Goal: Find specific fact: Find specific fact

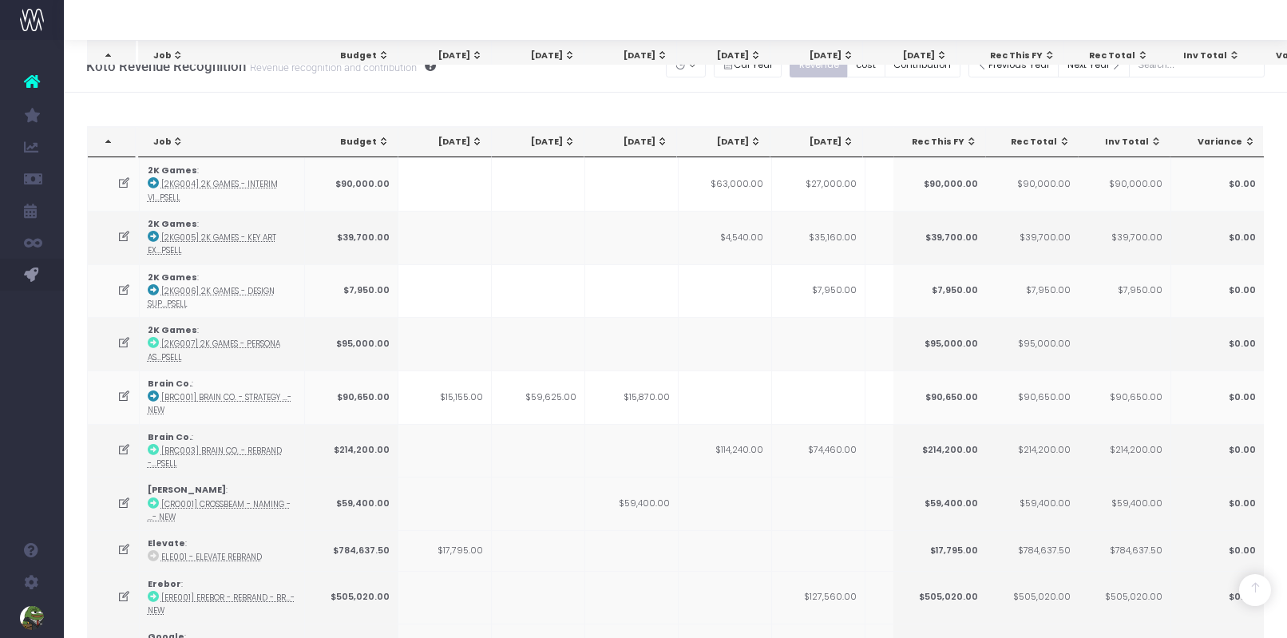
scroll to position [1507, 0]
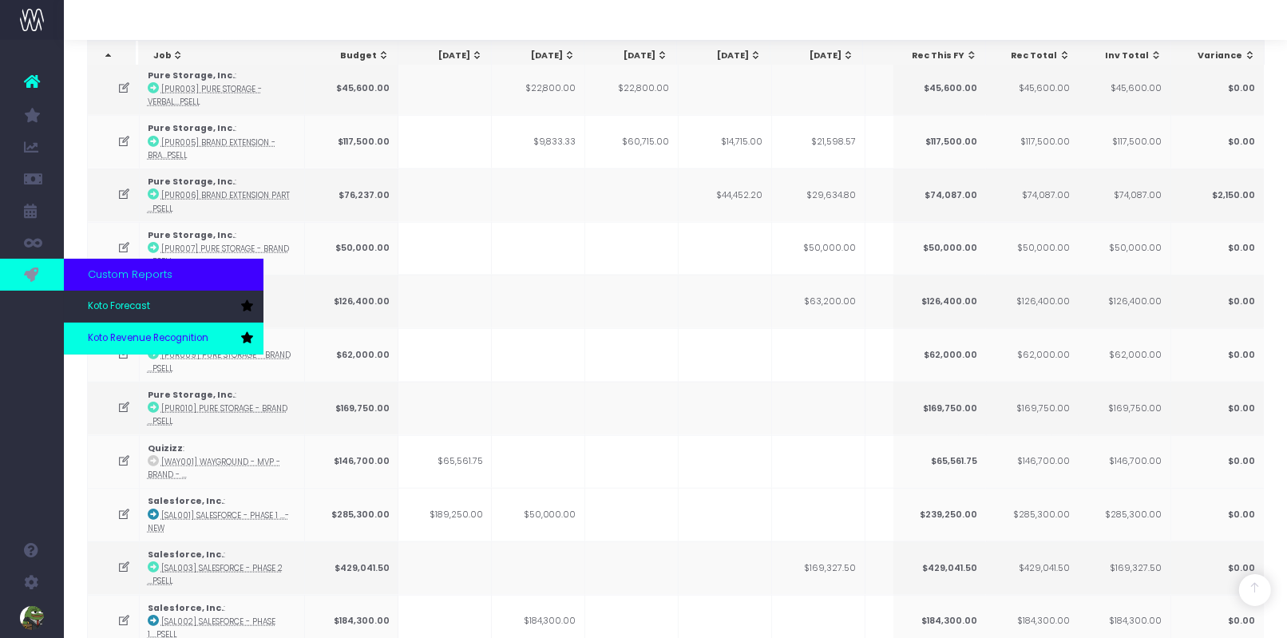
click at [122, 336] on span "Koto Revenue Recognition" at bounding box center [148, 338] width 121 height 14
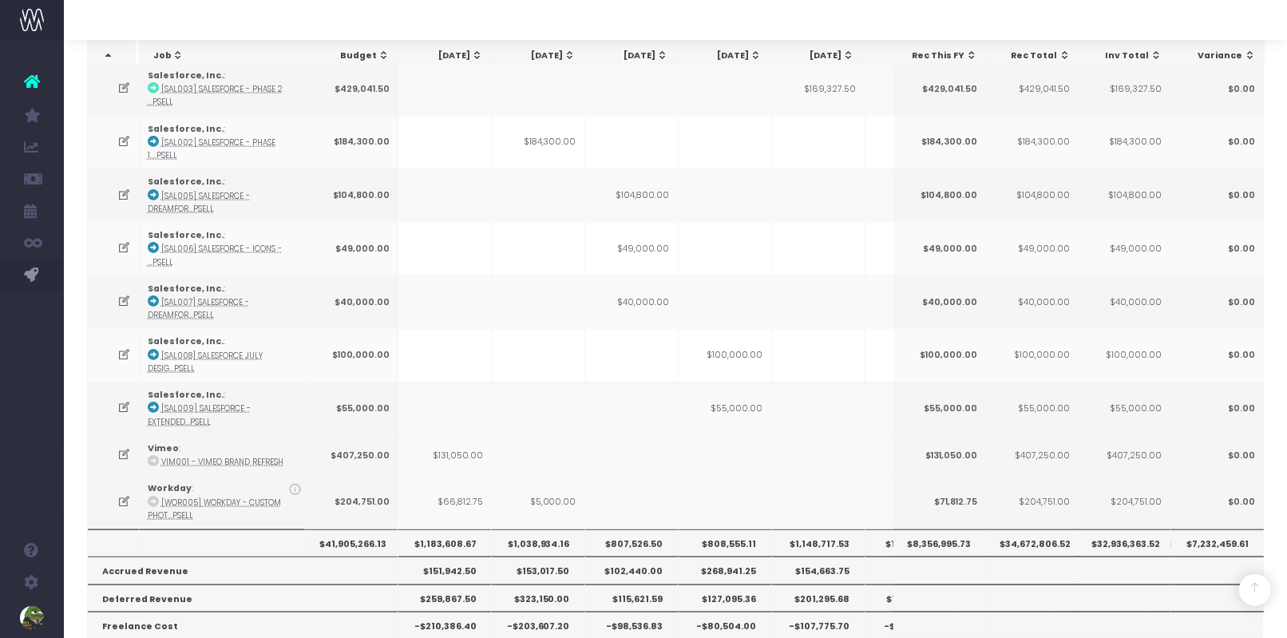
scroll to position [2010, 0]
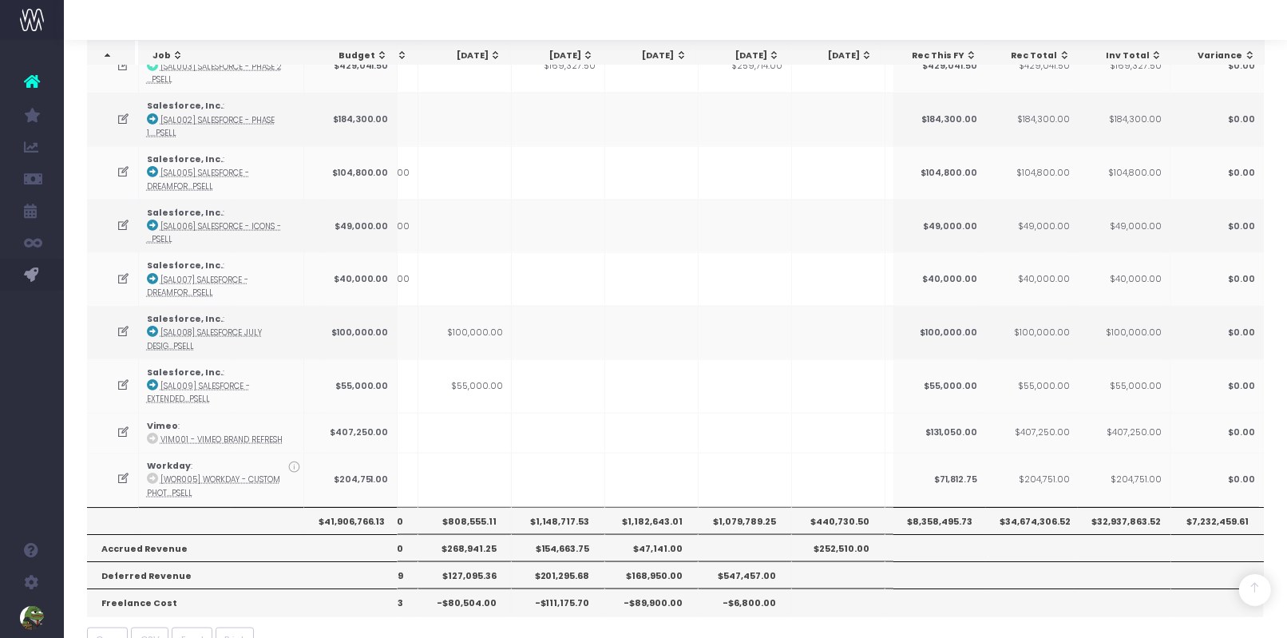
click at [660, 507] on th "$1,182,643.01" at bounding box center [651, 520] width 93 height 27
copy th "1,182,643.01"
click at [563, 507] on th "$1,148,717.53" at bounding box center [558, 520] width 93 height 27
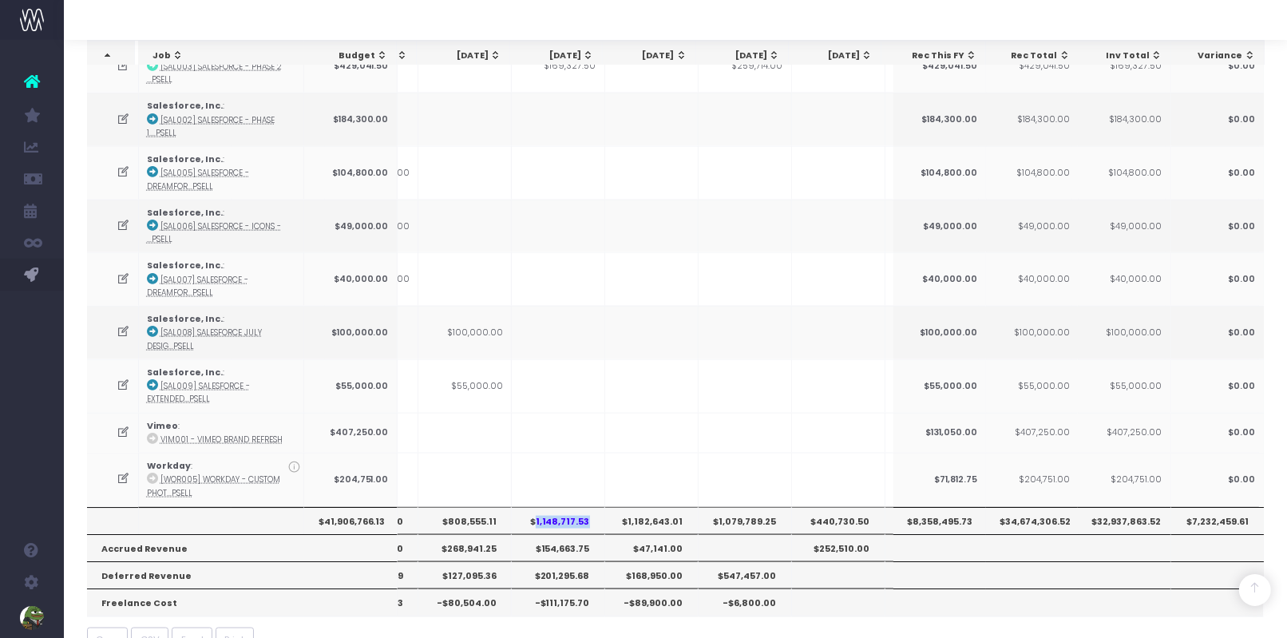
copy th "1,148,717.53"
click at [484, 507] on th "$808,555.11" at bounding box center [464, 520] width 93 height 27
copy th "808,555.11"
